Goal: Transaction & Acquisition: Subscribe to service/newsletter

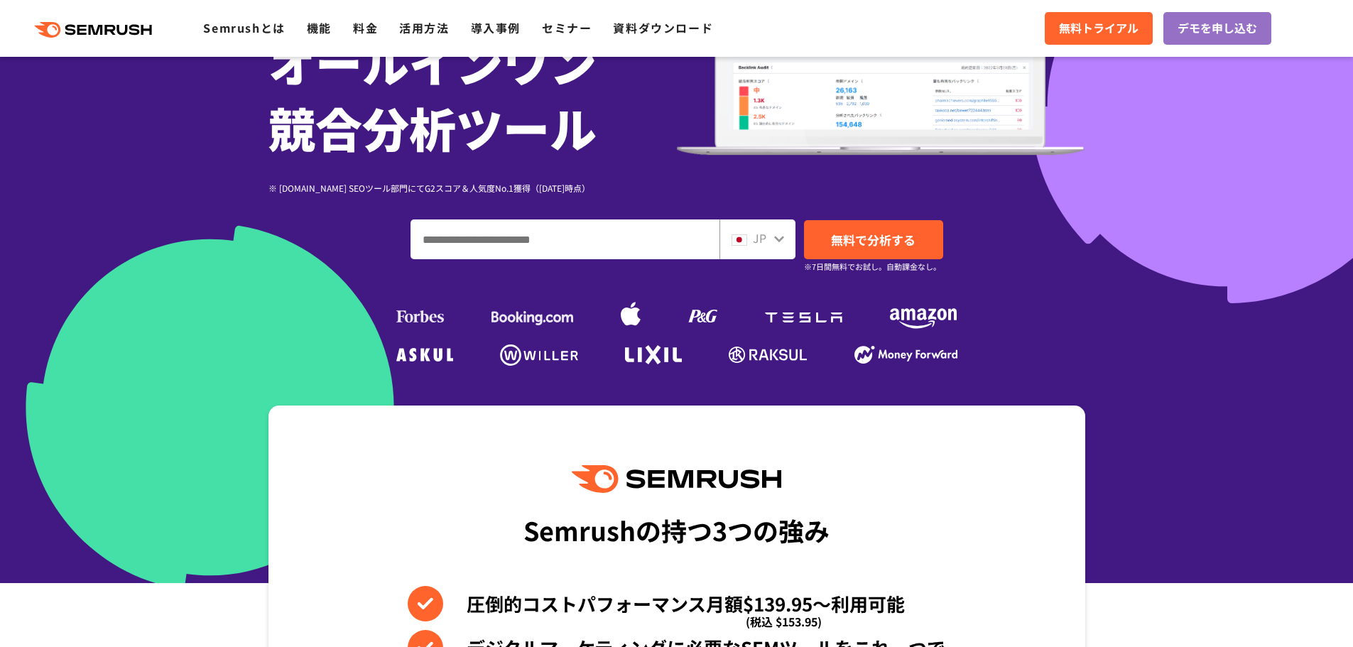
scroll to position [213, 0]
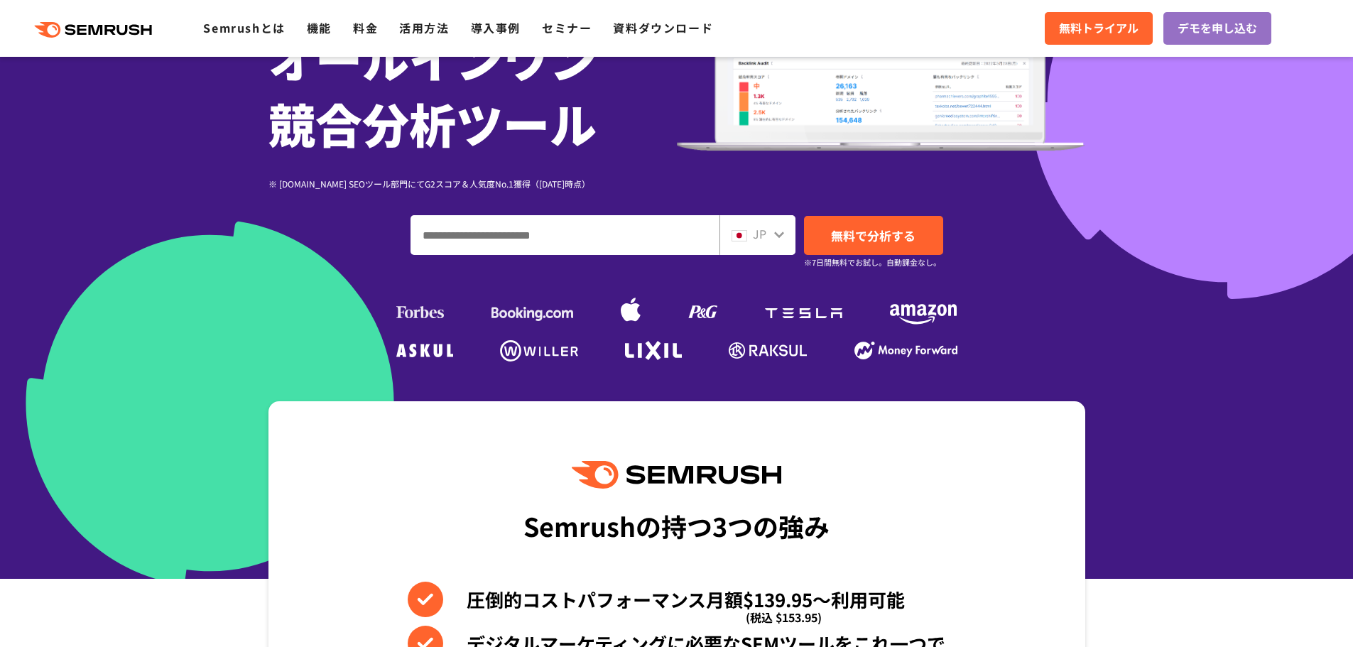
click at [561, 234] on input "ドメイン、キーワードまたはURLを入力してください" at bounding box center [565, 235] width 308 height 38
paste input "*******"
type input "*******"
type input "**********"
click at [868, 243] on span "無料で分析する" at bounding box center [873, 236] width 85 height 18
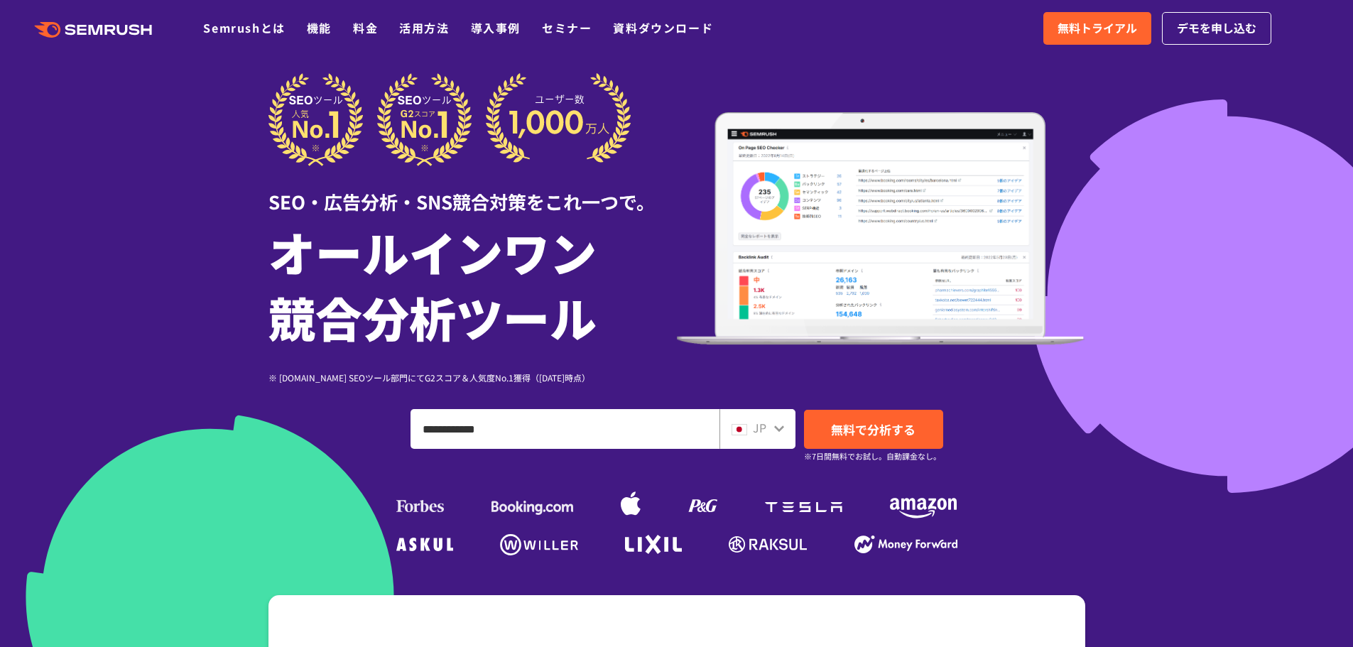
scroll to position [0, 0]
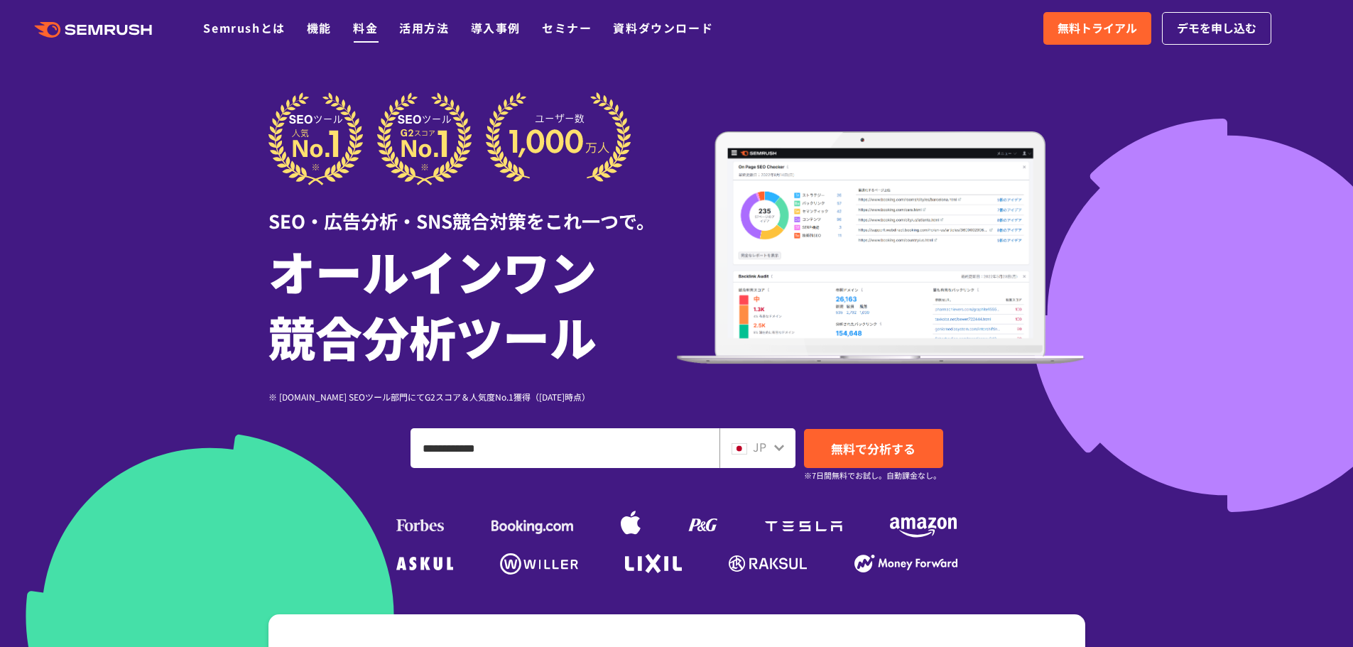
click at [363, 23] on link "料金" at bounding box center [365, 27] width 25 height 17
click at [1114, 37] on span "無料トライアル" at bounding box center [1097, 28] width 80 height 18
click at [1185, 37] on span "デモを申し込む" at bounding box center [1217, 28] width 80 height 18
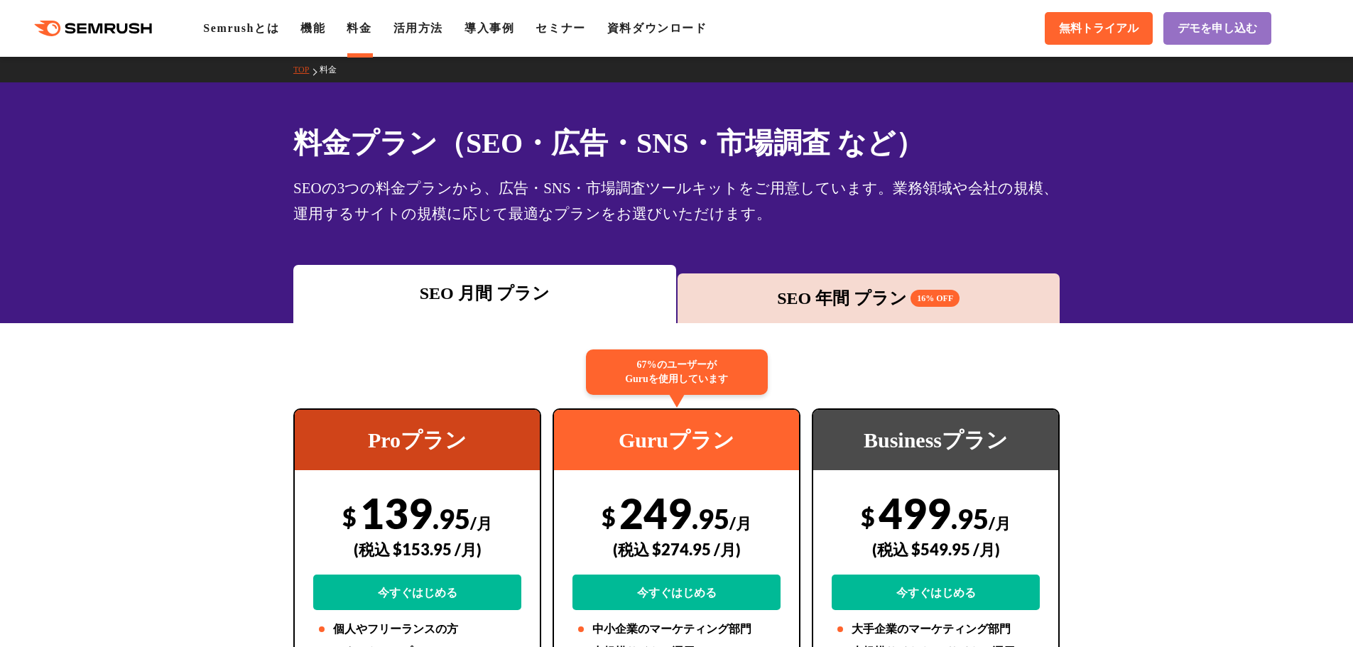
click at [883, 314] on div "SEO 年間 プラン 16% OFF" at bounding box center [869, 298] width 383 height 50
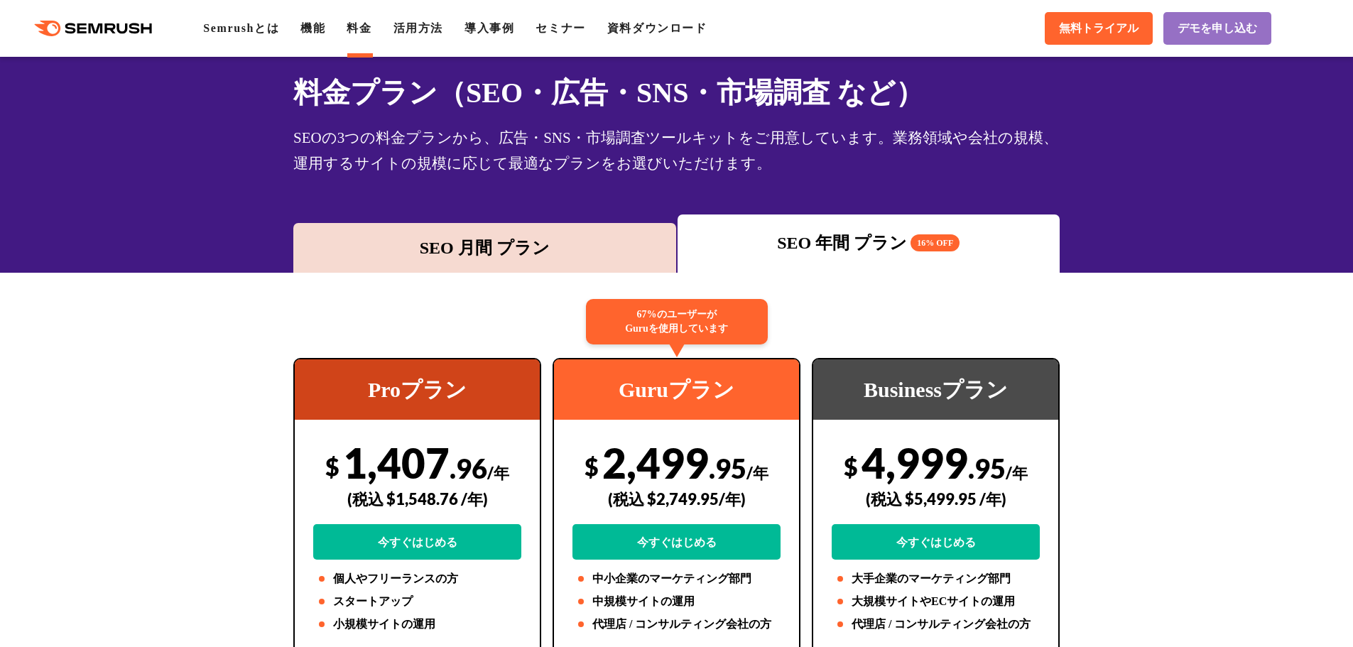
scroll to position [213, 0]
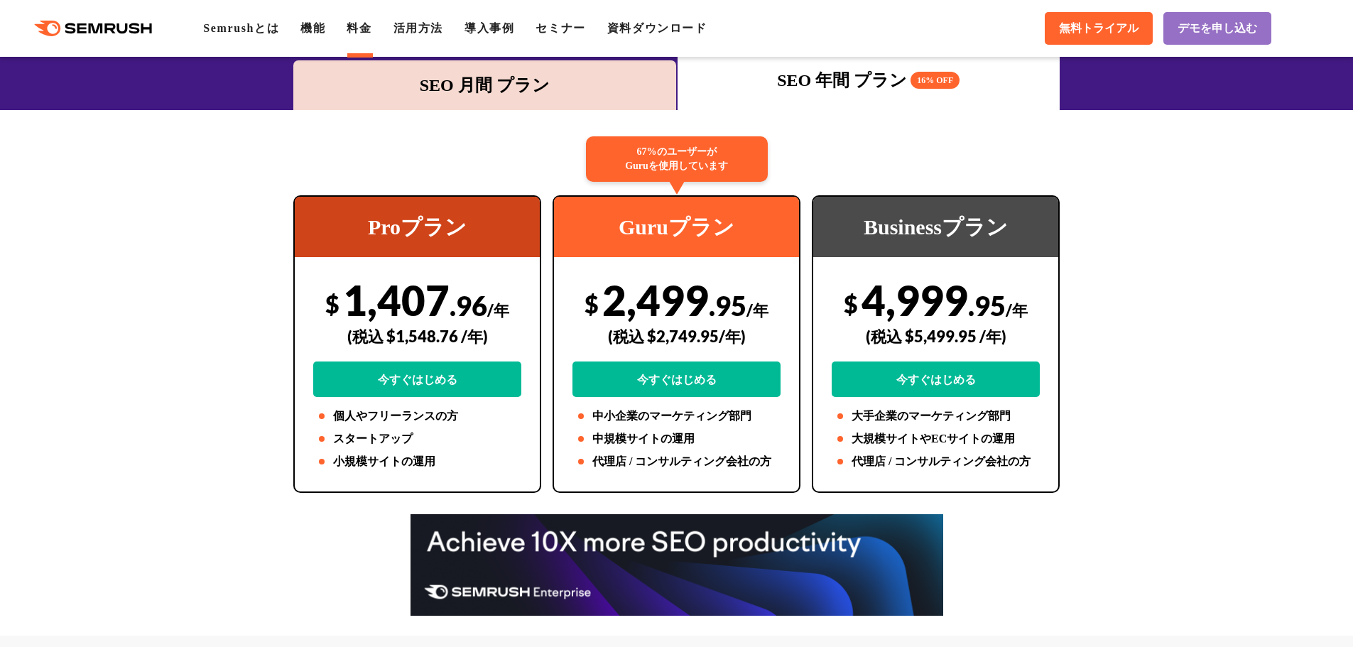
click at [655, 331] on div "(税込 $2,749.95/年)" at bounding box center [676, 336] width 208 height 50
drag, startPoint x: 575, startPoint y: 301, endPoint x: 744, endPoint y: 290, distance: 169.4
click at [744, 290] on div "$ 2,499 .95 /年 (税込 $2,749.95/年) 今すぐはじめる" at bounding box center [676, 336] width 208 height 122
click at [690, 355] on div "(税込 $2,749.95/年)" at bounding box center [676, 336] width 208 height 50
drag, startPoint x: 647, startPoint y: 332, endPoint x: 714, endPoint y: 327, distance: 67.6
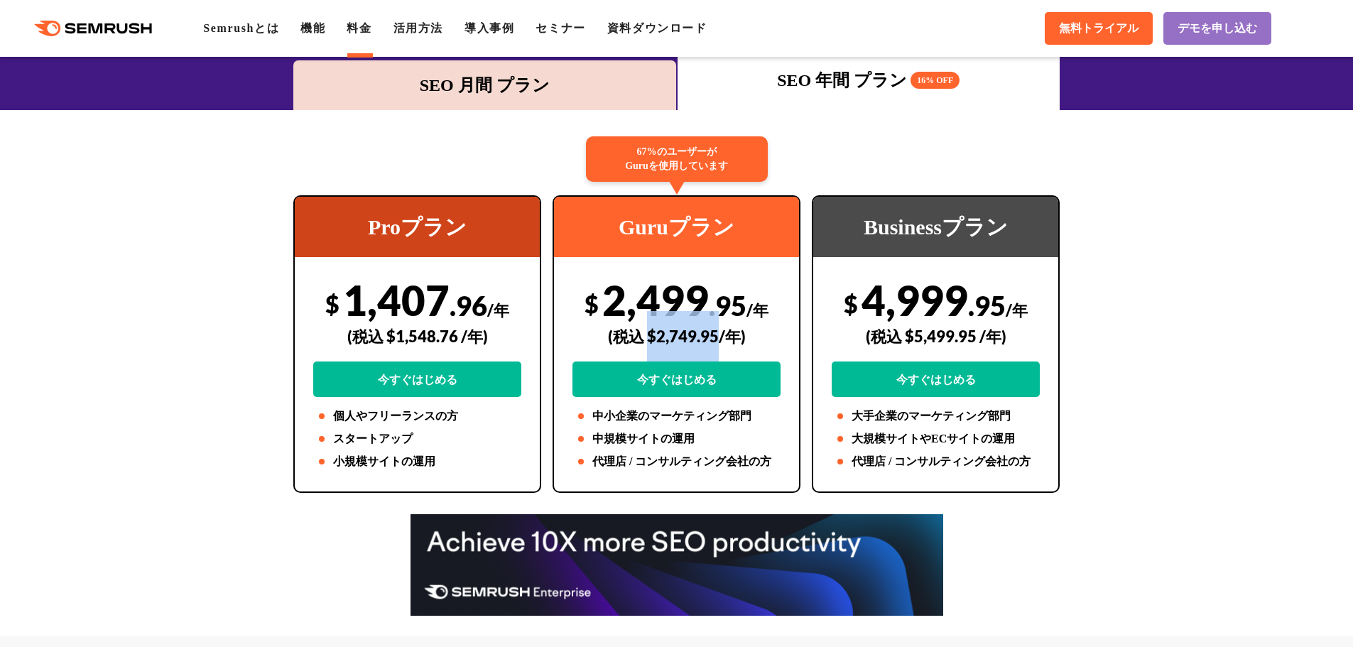
click at [714, 327] on div "(税込 $2,749.95/年)" at bounding box center [676, 336] width 208 height 50
copy div "$2,749.95"
click at [624, 244] on div "Guruプラン" at bounding box center [676, 227] width 245 height 60
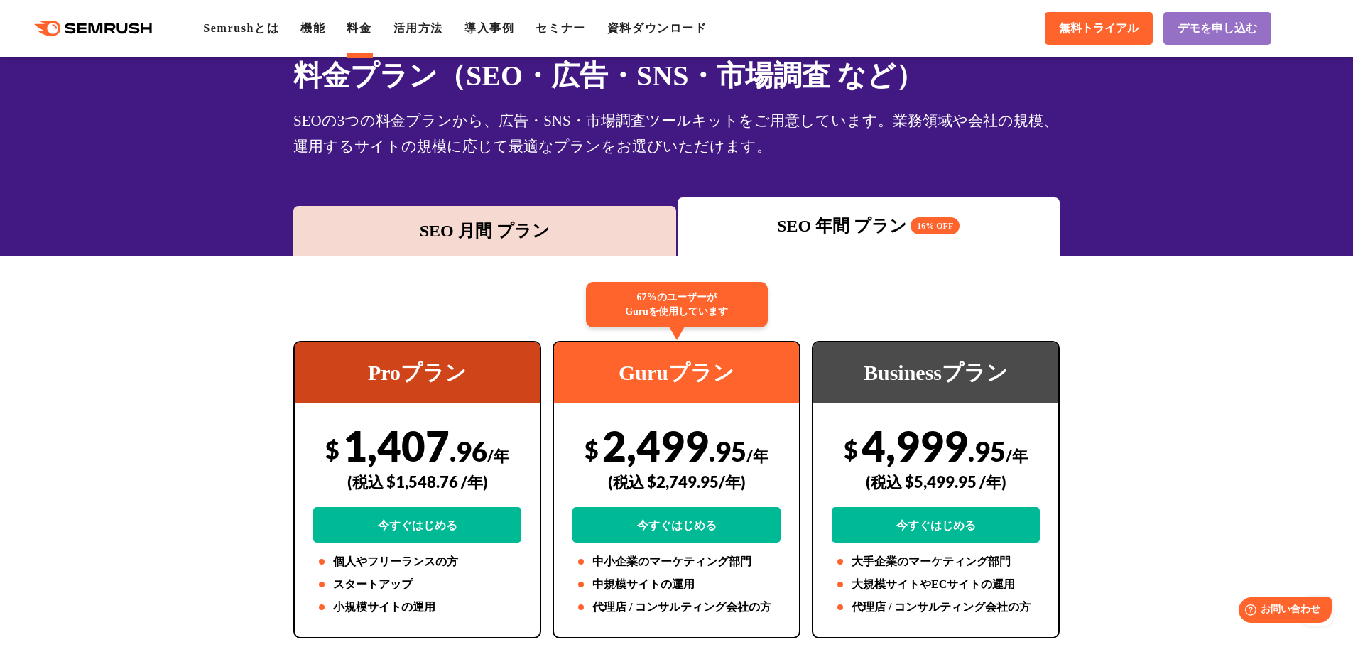
scroll to position [0, 0]
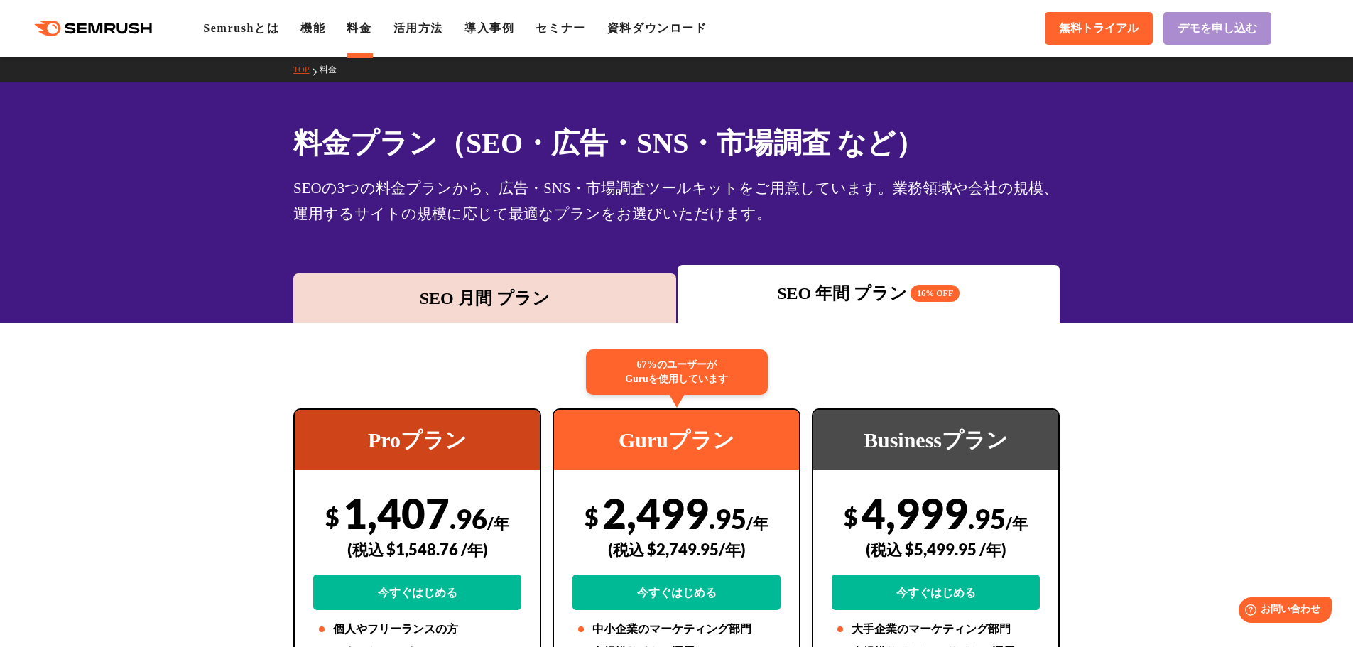
click at [1239, 35] on span "デモを申し込む" at bounding box center [1217, 28] width 80 height 15
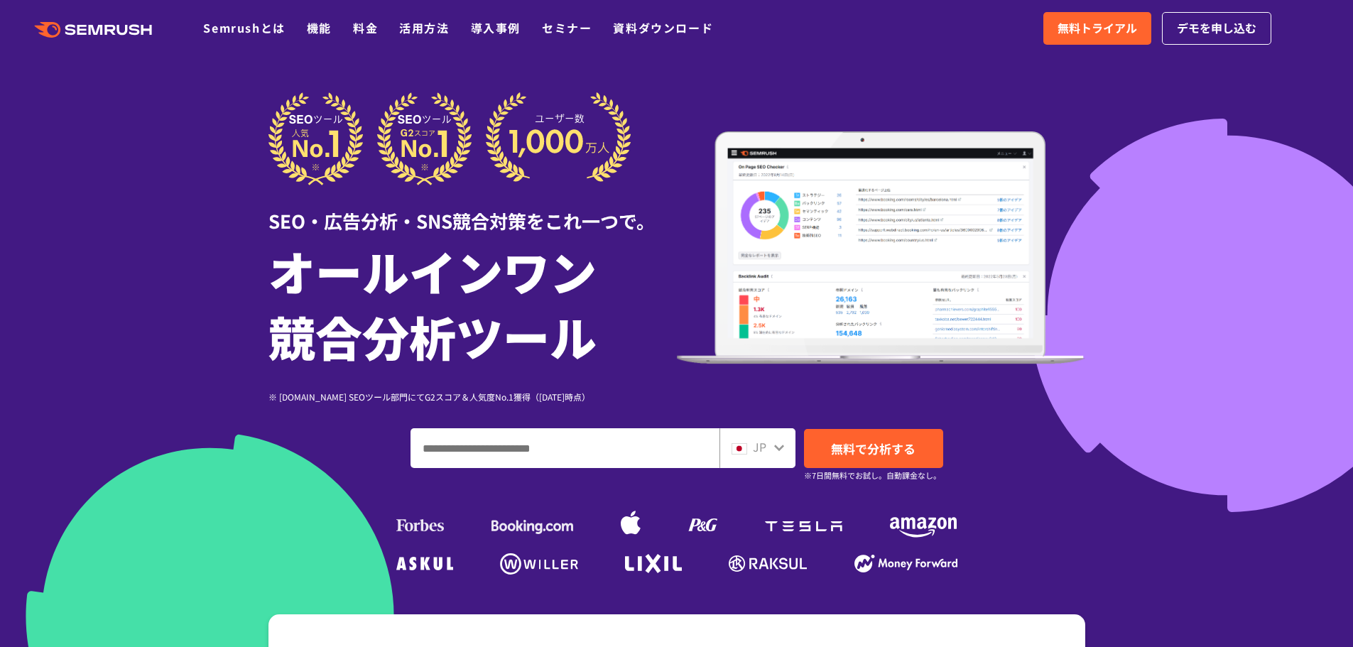
drag, startPoint x: 356, startPoint y: 24, endPoint x: 359, endPoint y: 40, distance: 16.0
click at [356, 24] on link "料金" at bounding box center [365, 27] width 25 height 17
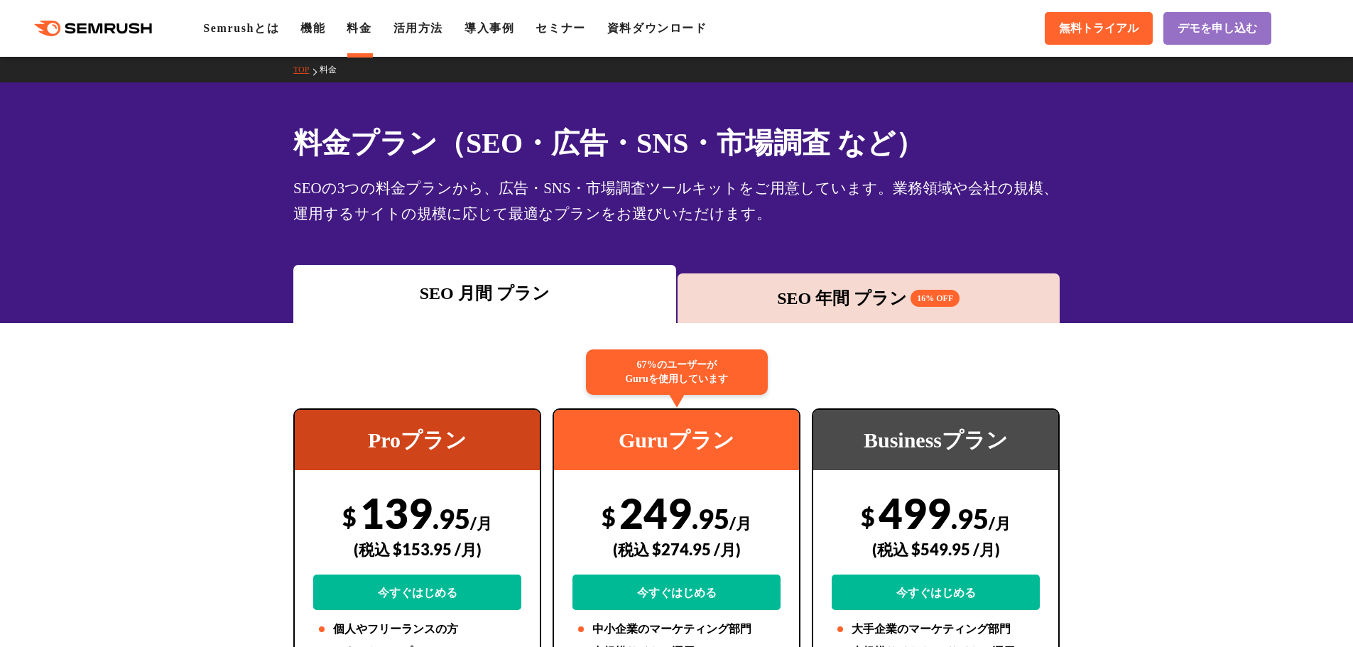
click at [878, 286] on div "SEO 年間 プラン 16% OFF" at bounding box center [869, 298] width 369 height 26
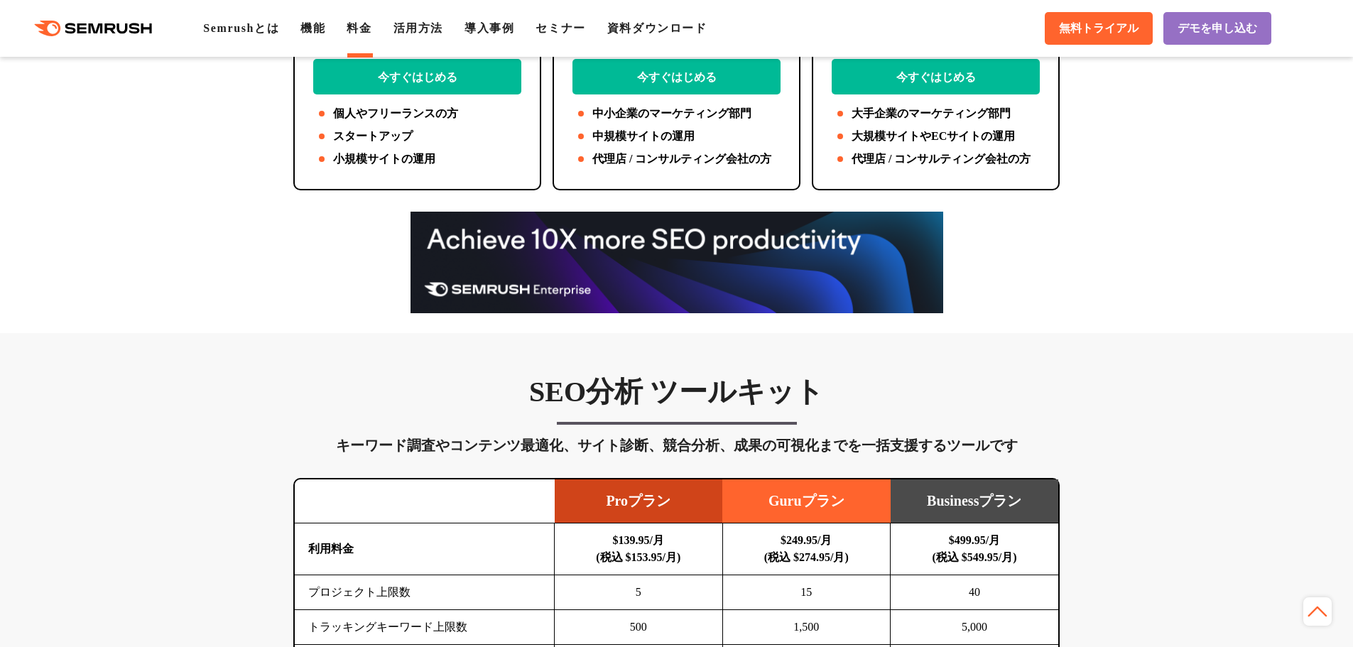
scroll to position [213, 0]
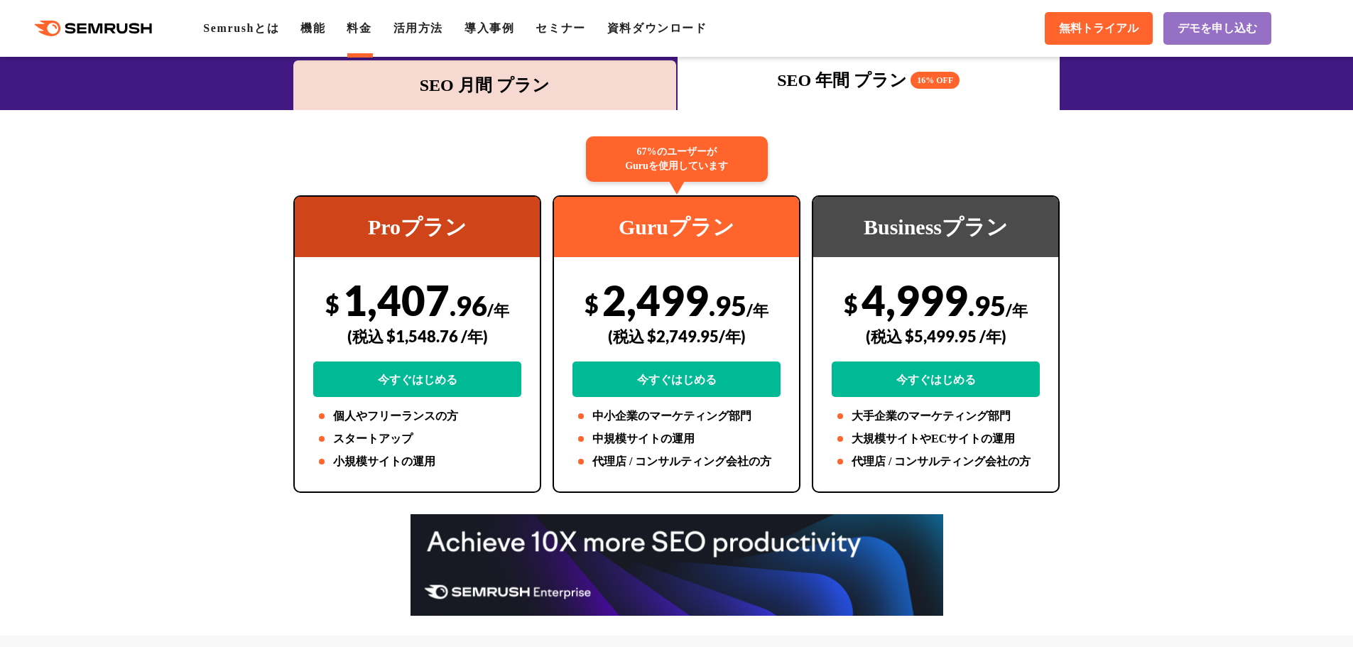
click at [727, 328] on div "(税込 $2,749.95/年)" at bounding box center [676, 336] width 208 height 50
